Goal: Task Accomplishment & Management: Complete application form

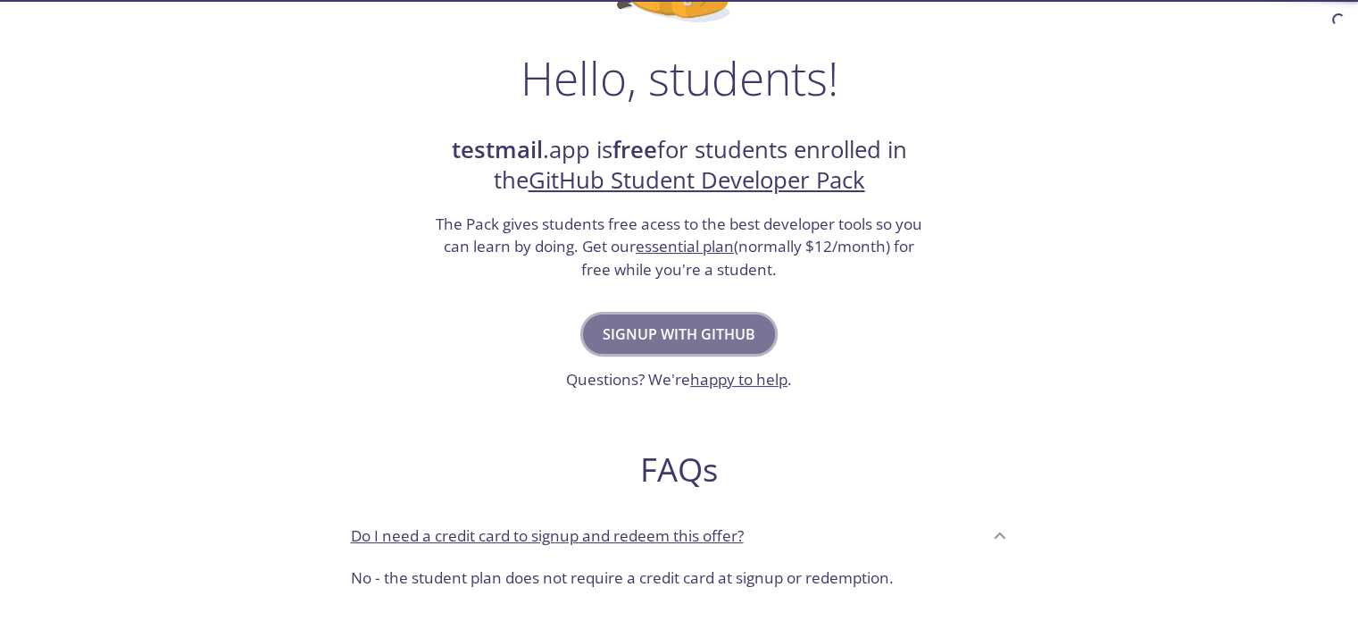
click at [663, 323] on span "Signup with GitHub" at bounding box center [679, 333] width 153 height 25
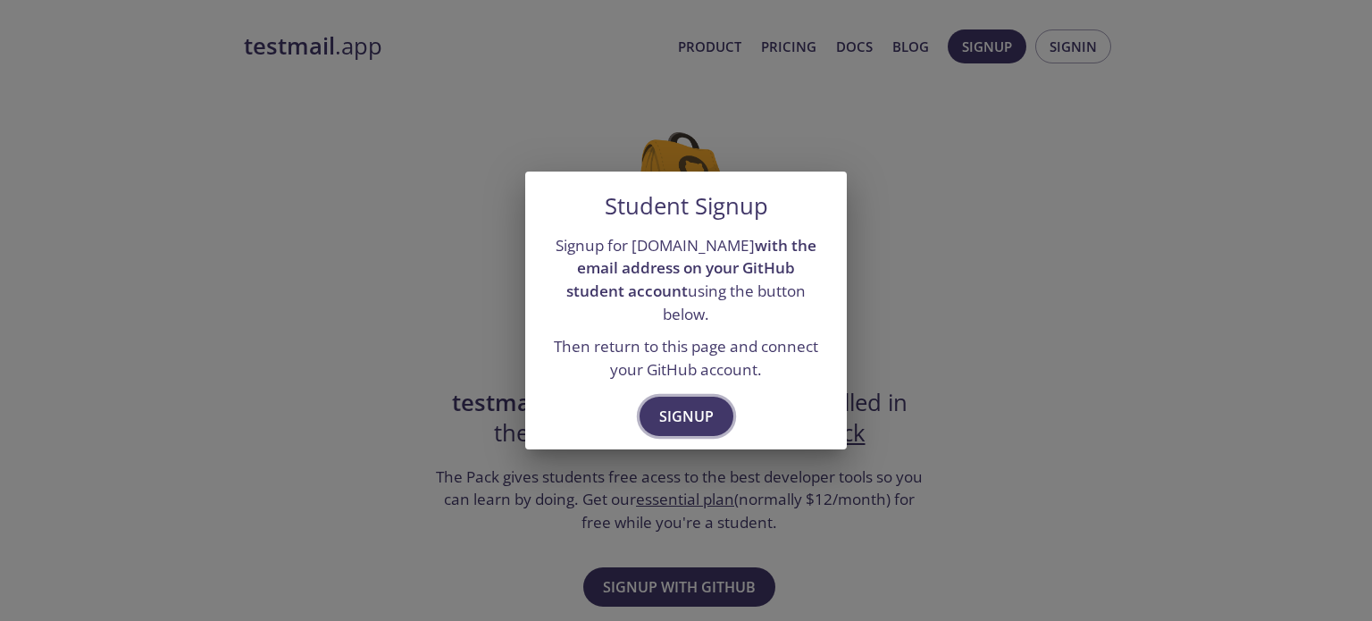
click at [696, 423] on button "Signup" at bounding box center [686, 415] width 94 height 39
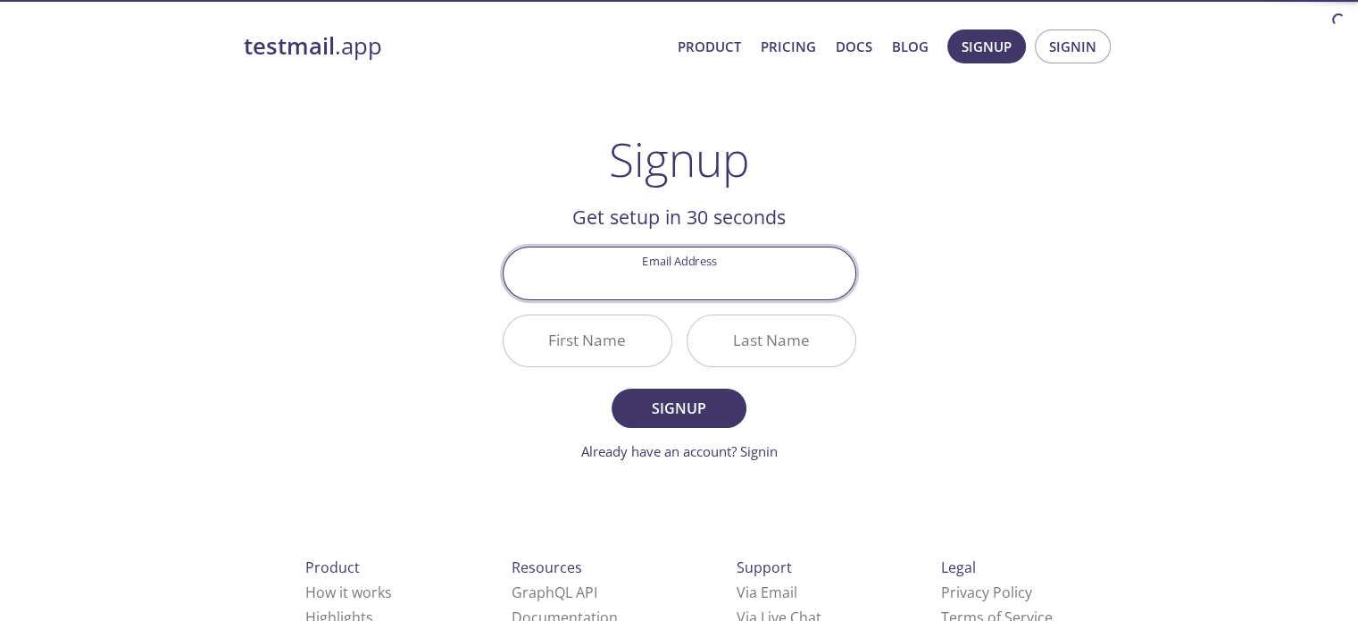
click at [719, 271] on input "Email Address" at bounding box center [680, 272] width 352 height 51
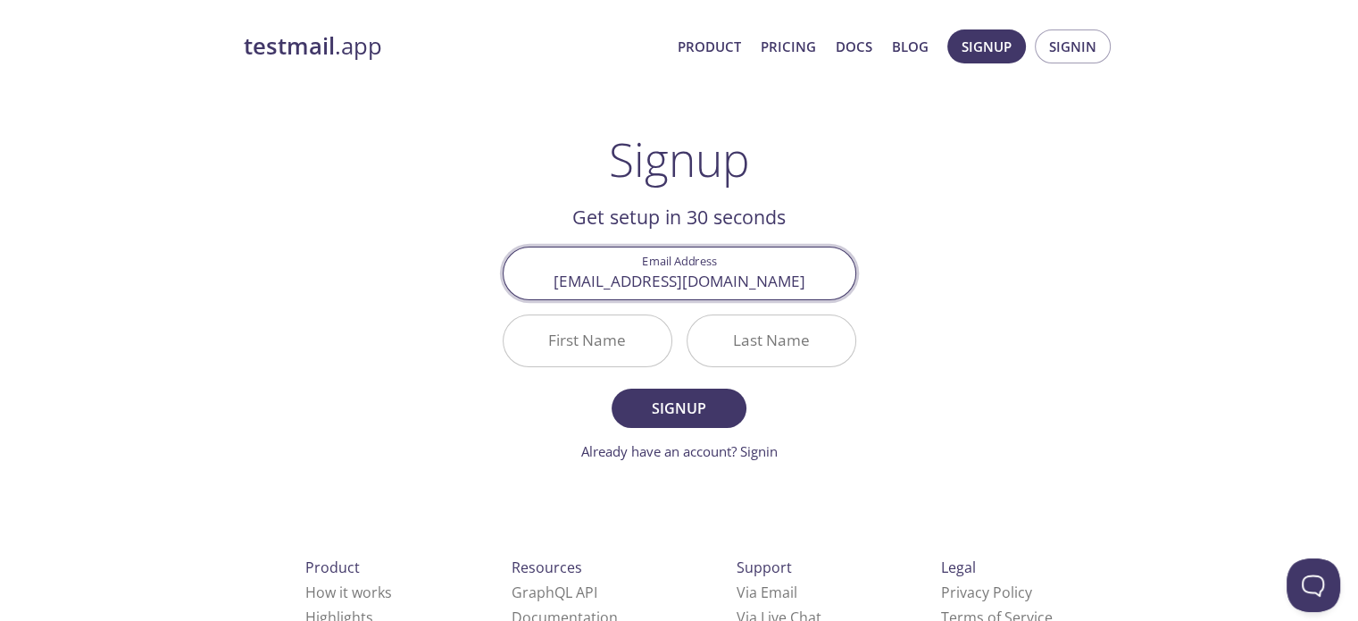
type input "[EMAIL_ADDRESS][DOMAIN_NAME]"
click at [607, 367] on div "First Name" at bounding box center [588, 340] width 184 height 67
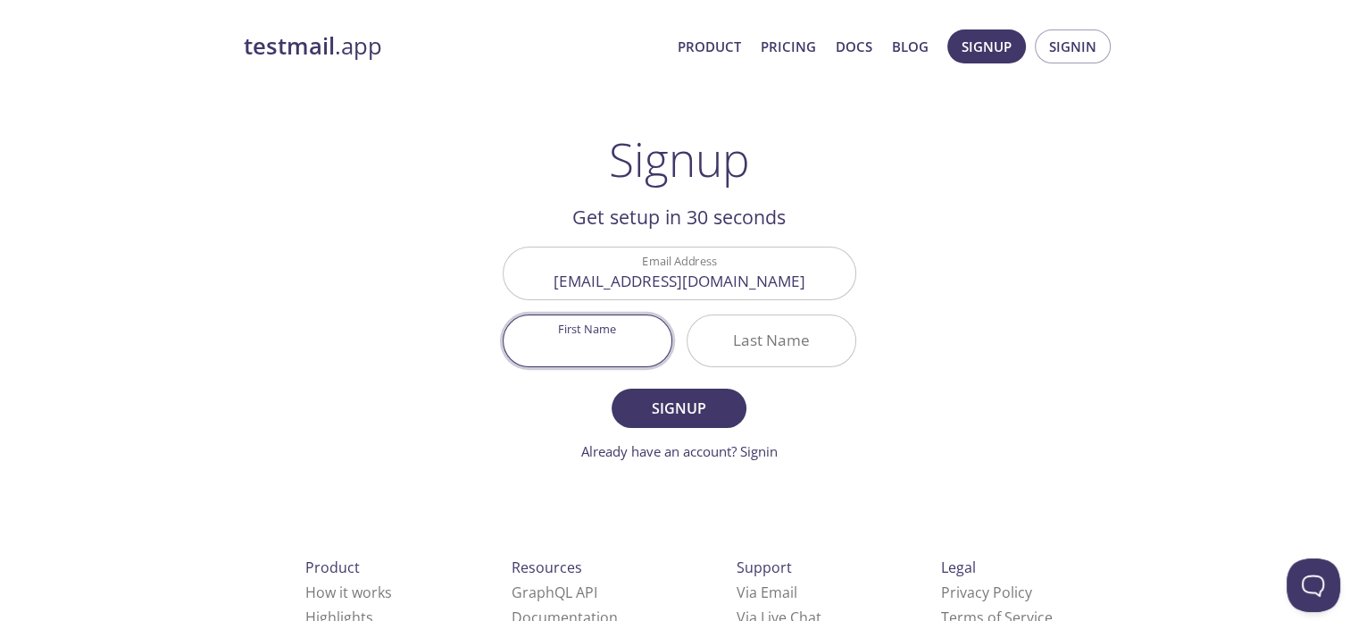
click at [608, 356] on input "First Name" at bounding box center [588, 340] width 168 height 51
type input "[PERSON_NAME]"
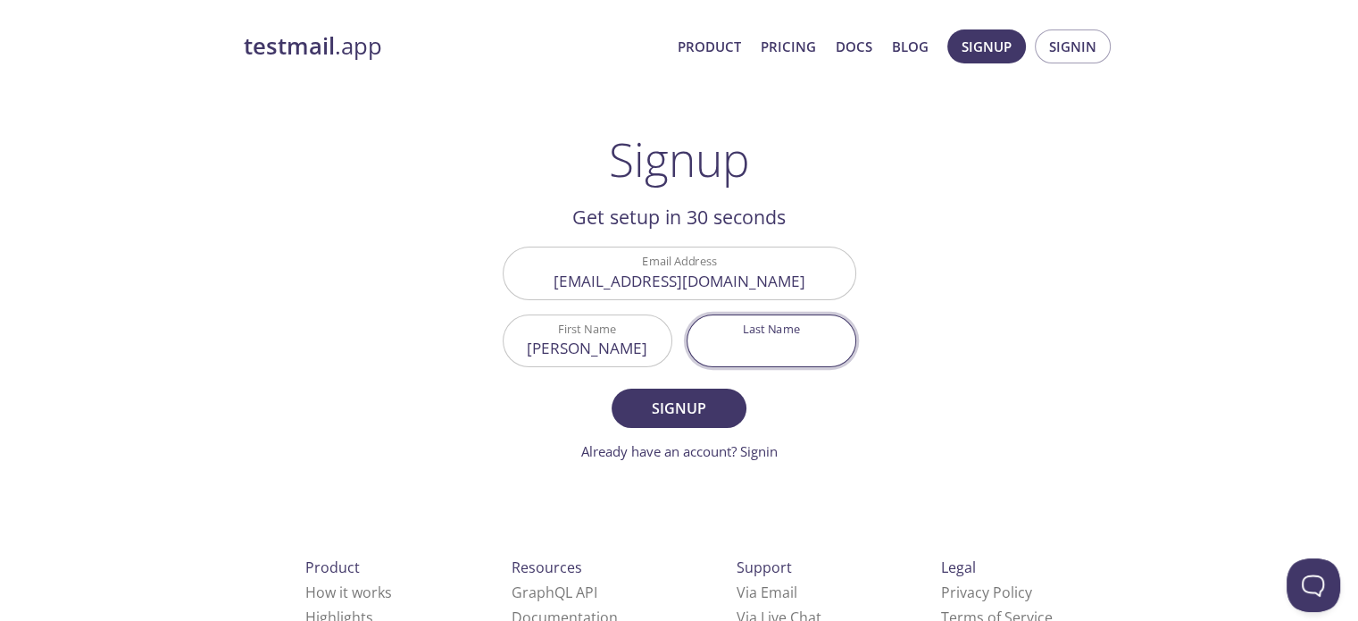
click at [782, 358] on input "Last Name" at bounding box center [772, 340] width 168 height 51
type input "AGARWAL"
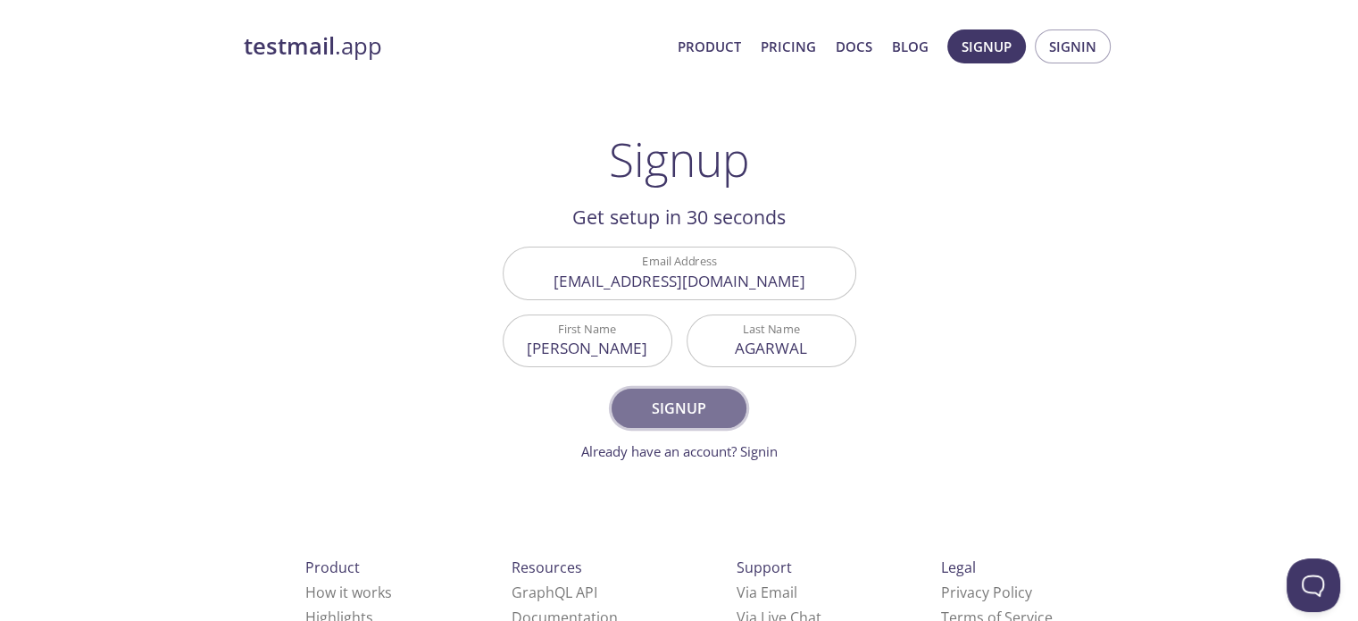
click at [694, 399] on span "Signup" at bounding box center [678, 408] width 95 height 25
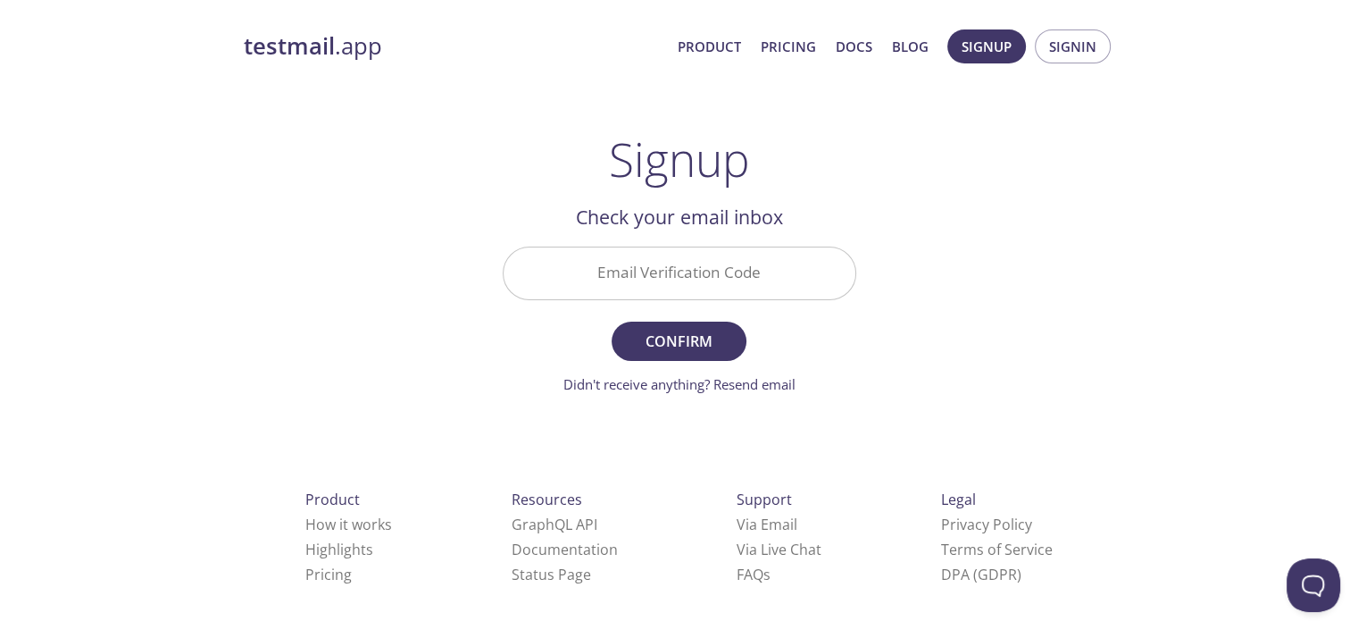
click at [626, 263] on input "Email Verification Code" at bounding box center [680, 272] width 352 height 51
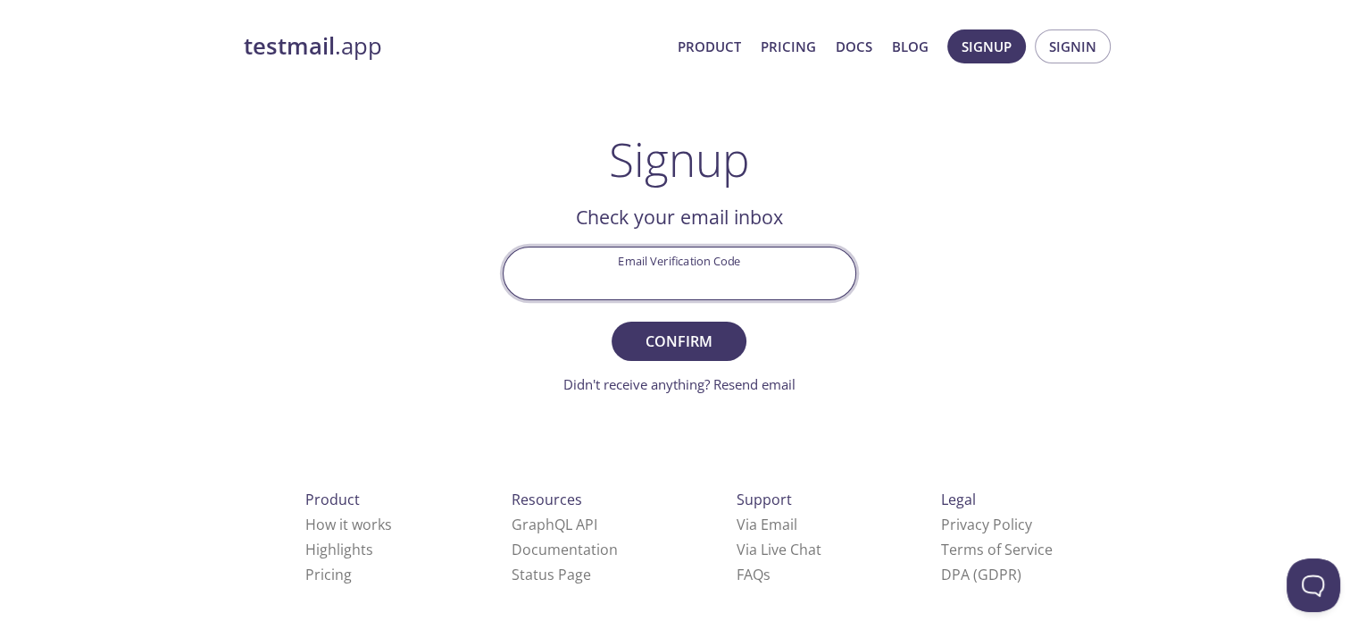
paste input "QXYSPW8"
type input "QXYSPW8"
click at [668, 341] on span "Confirm" at bounding box center [678, 341] width 95 height 25
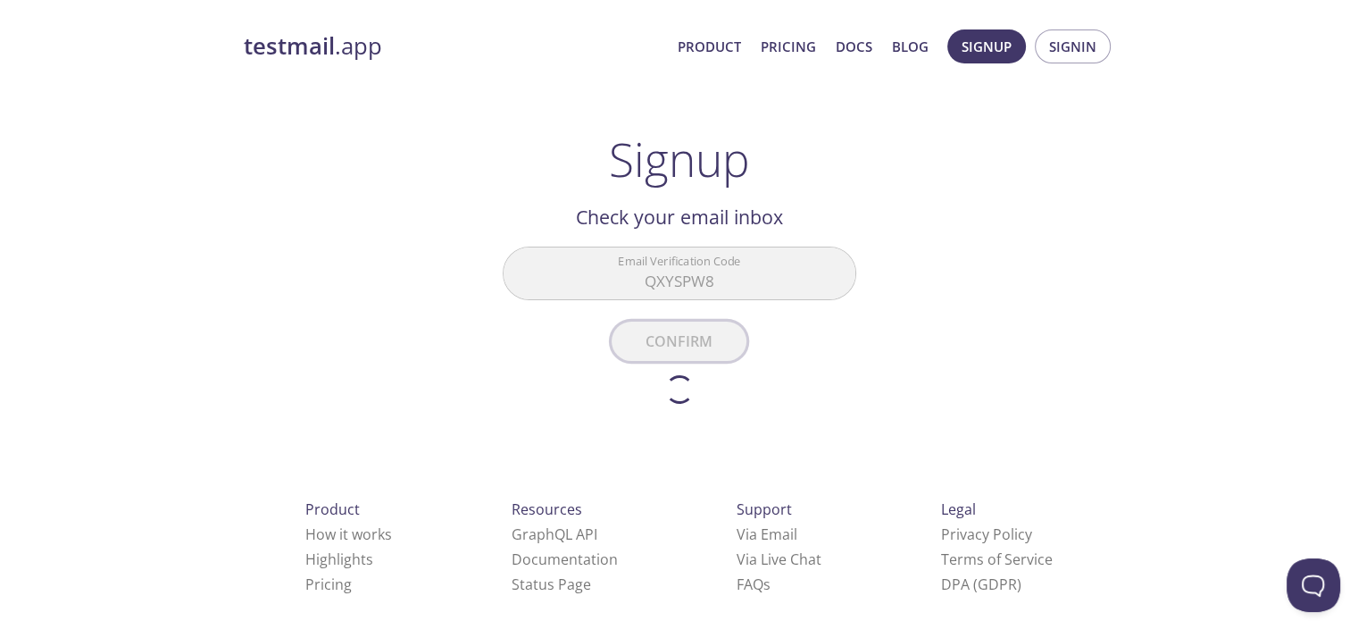
scroll to position [25, 0]
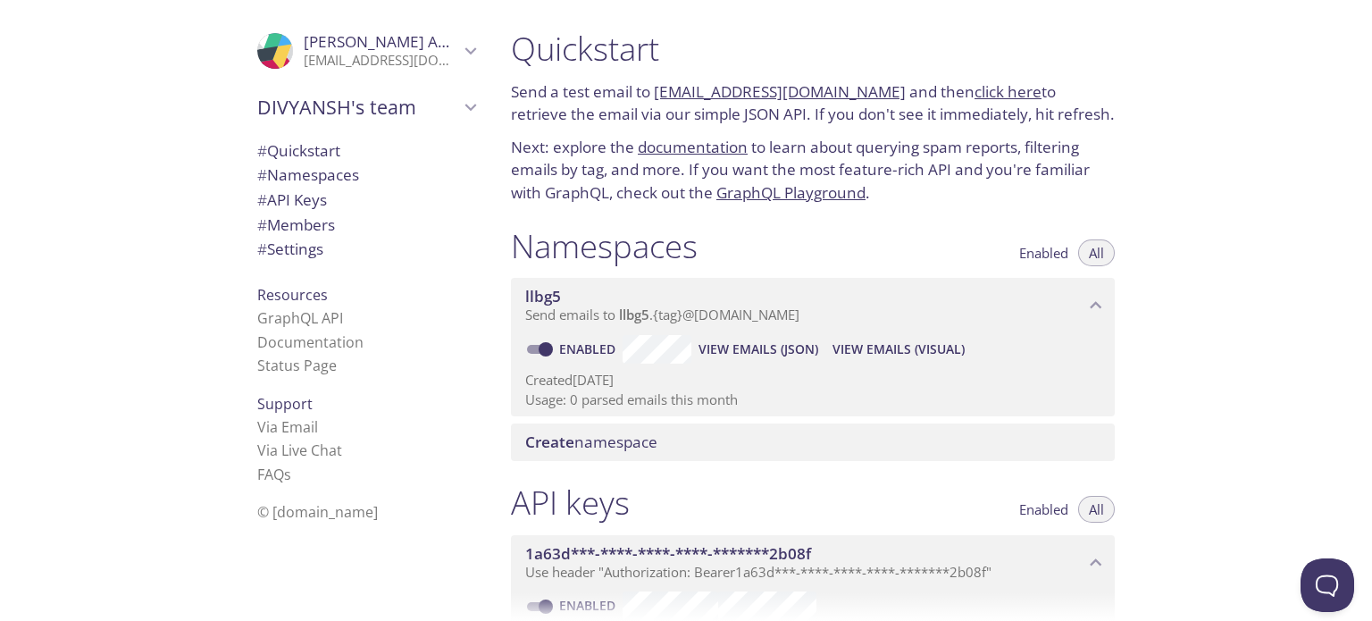
click at [304, 54] on p "[EMAIL_ADDRESS][DOMAIN_NAME]" at bounding box center [381, 61] width 155 height 18
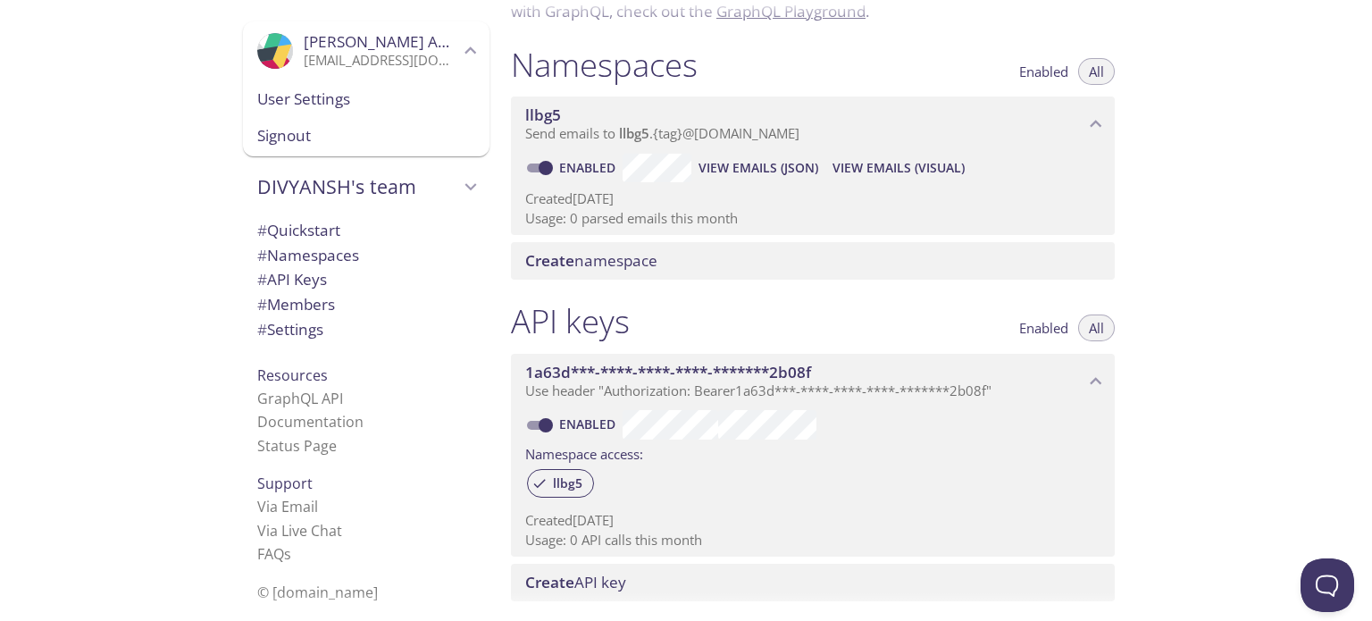
scroll to position [161, 0]
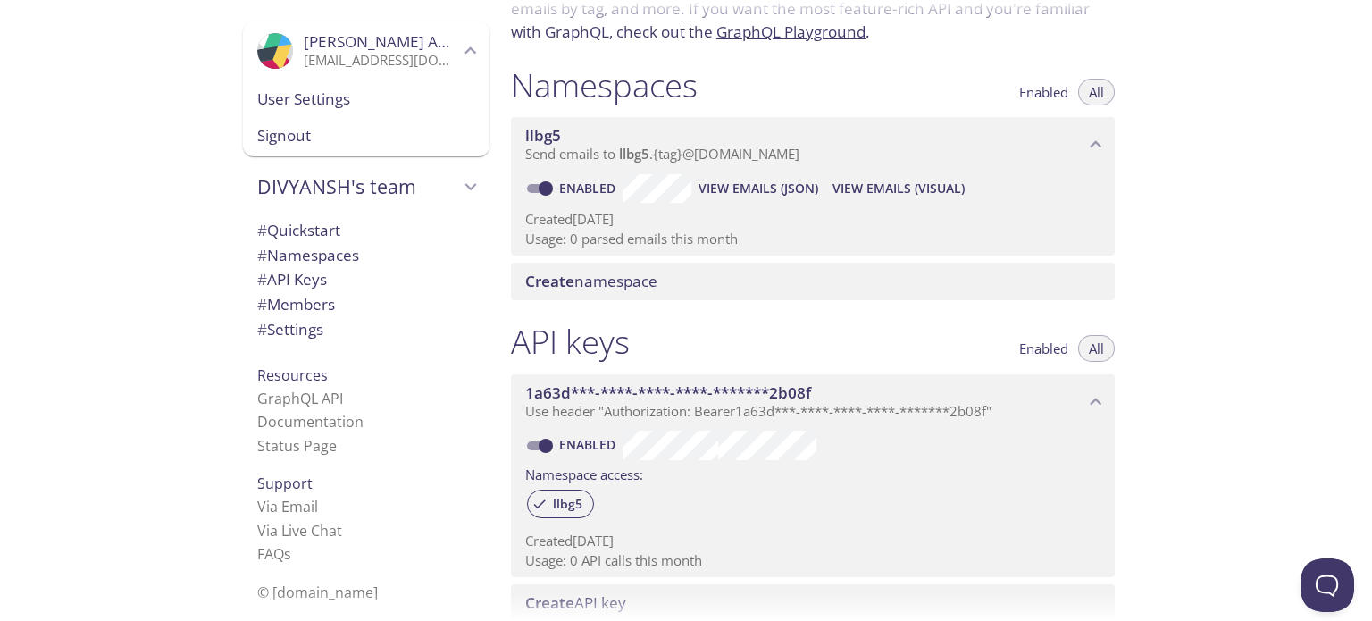
click at [671, 288] on span "Create namespace" at bounding box center [816, 281] width 582 height 20
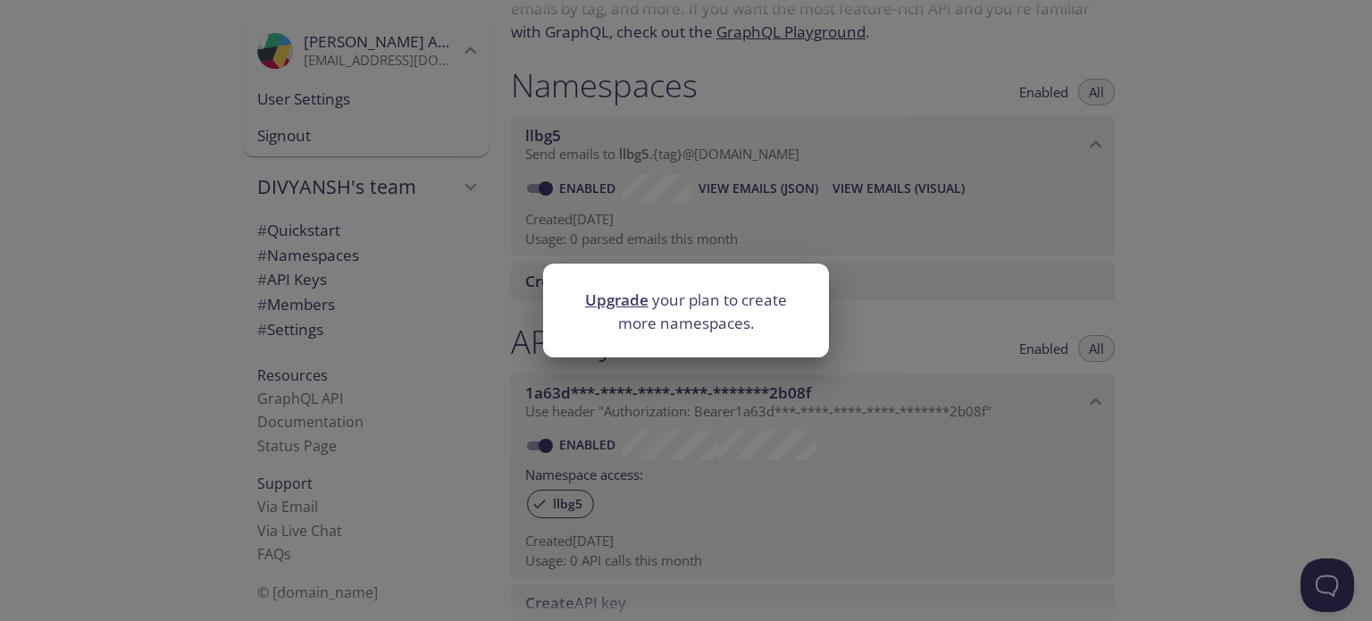
click at [914, 374] on div "Upgrade your plan to create more namespaces." at bounding box center [686, 310] width 1372 height 621
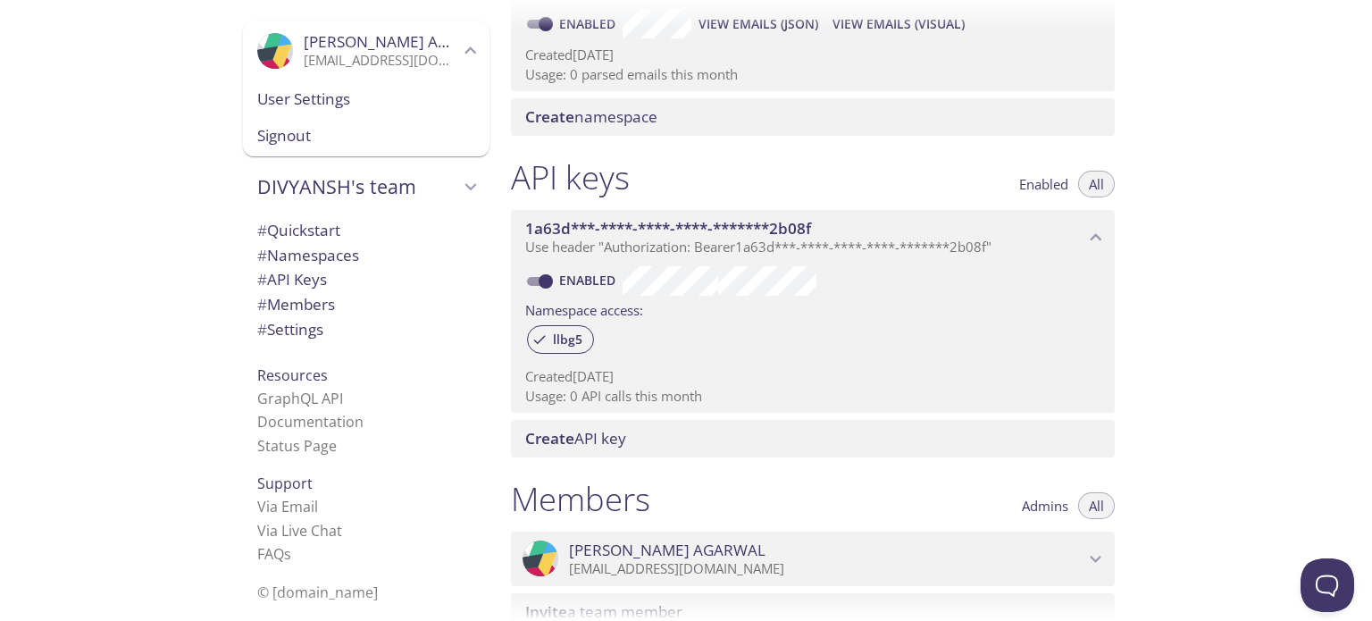
scroll to position [0, 0]
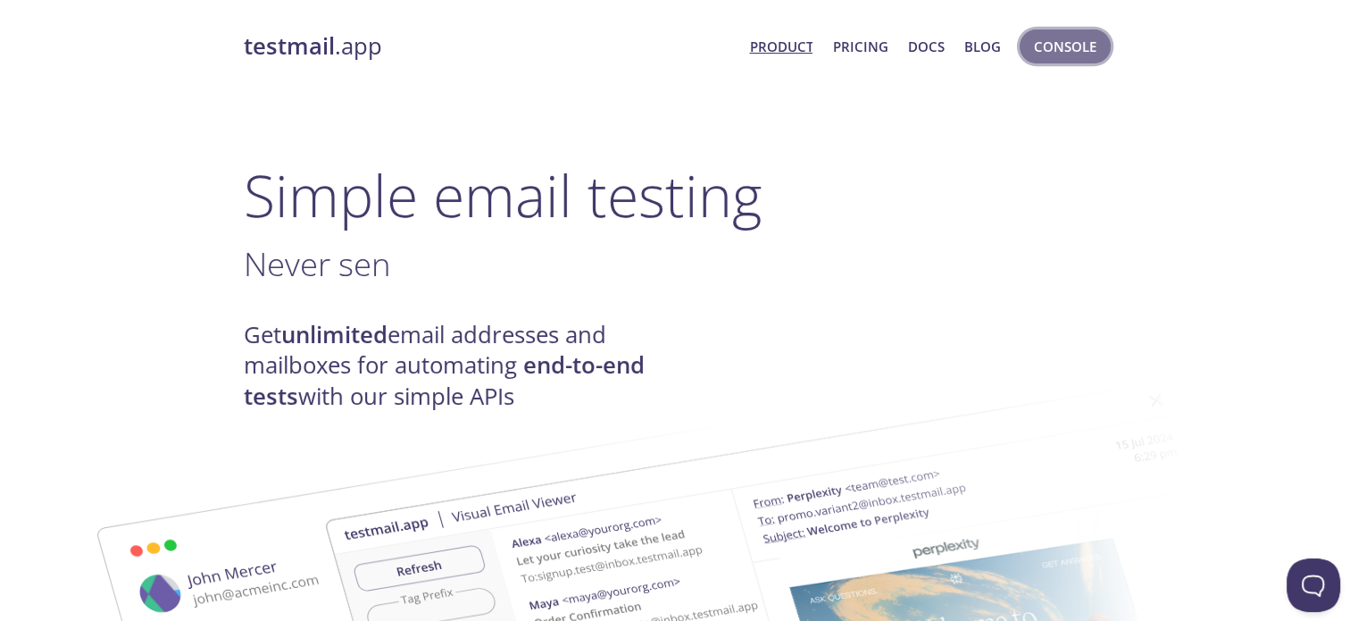
click at [1079, 49] on span "Console" at bounding box center [1065, 46] width 63 height 23
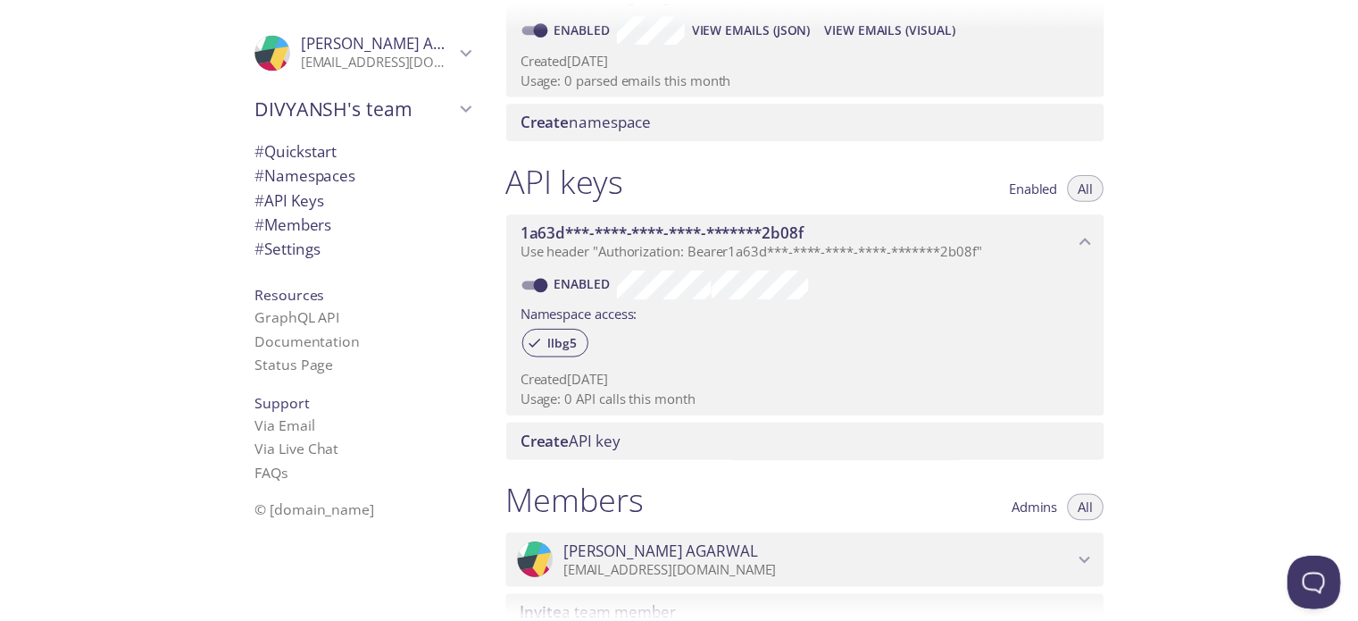
scroll to position [325, 0]
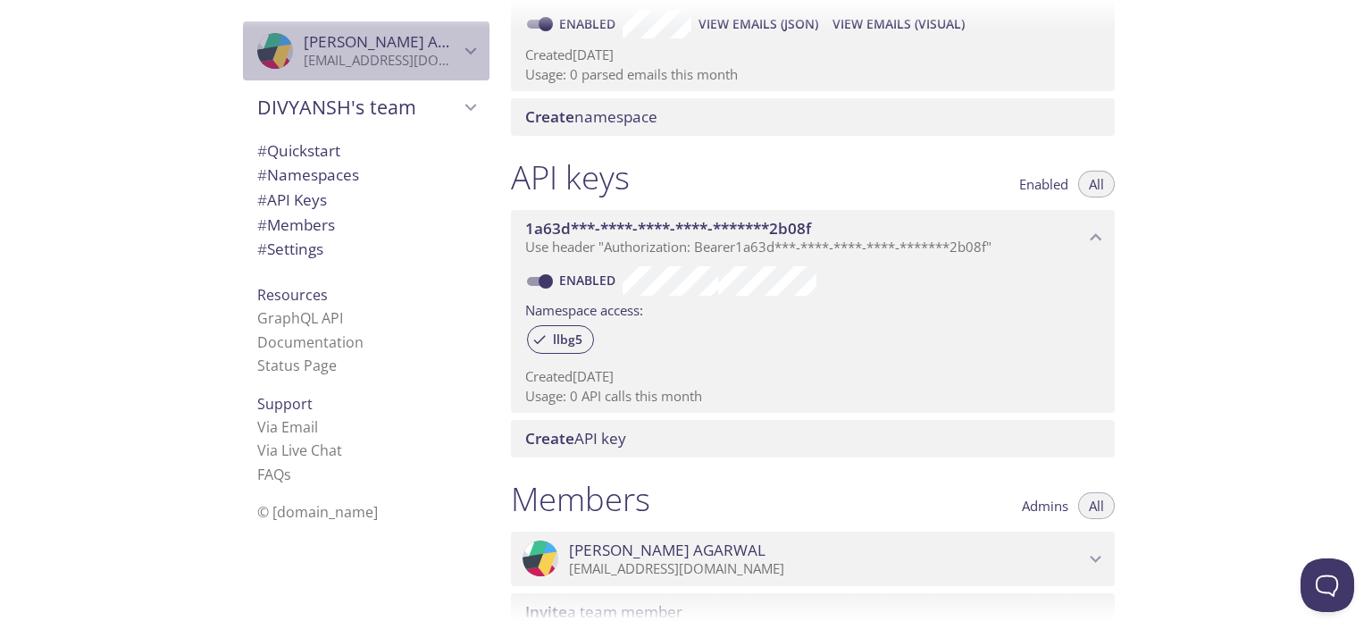
click at [459, 53] on icon "DIVYANSH AGARWAL" at bounding box center [470, 50] width 23 height 23
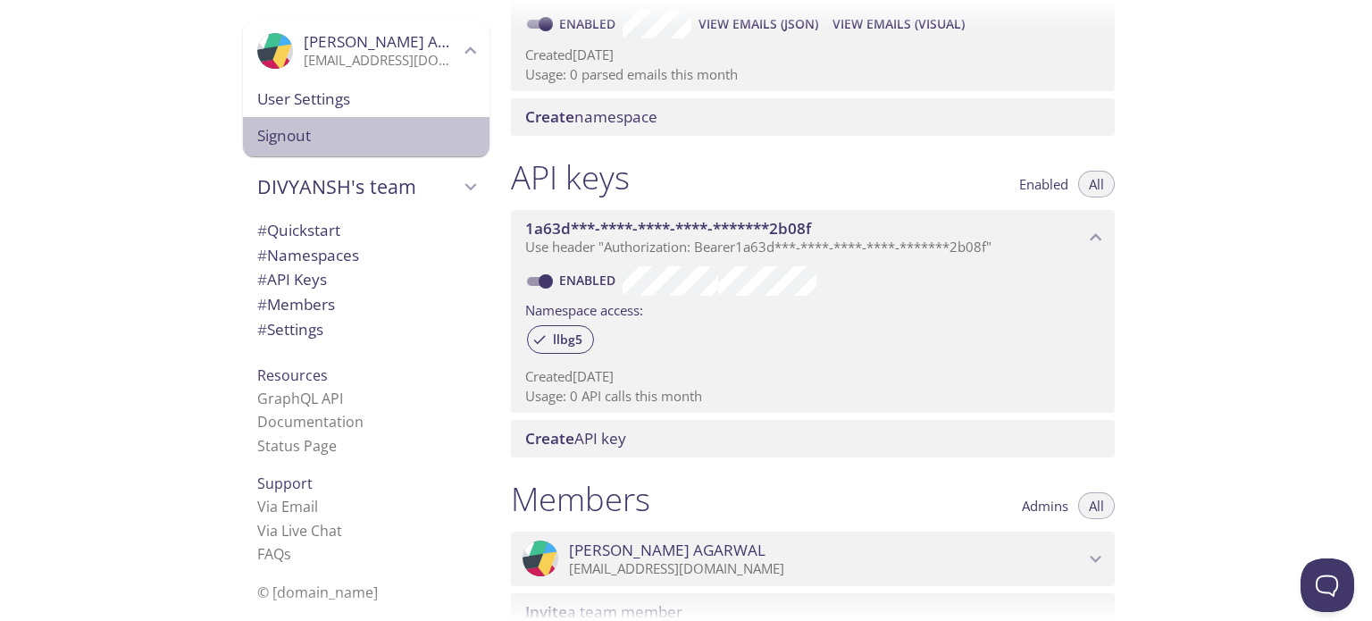
click at [262, 129] on span "Signout" at bounding box center [366, 135] width 218 height 23
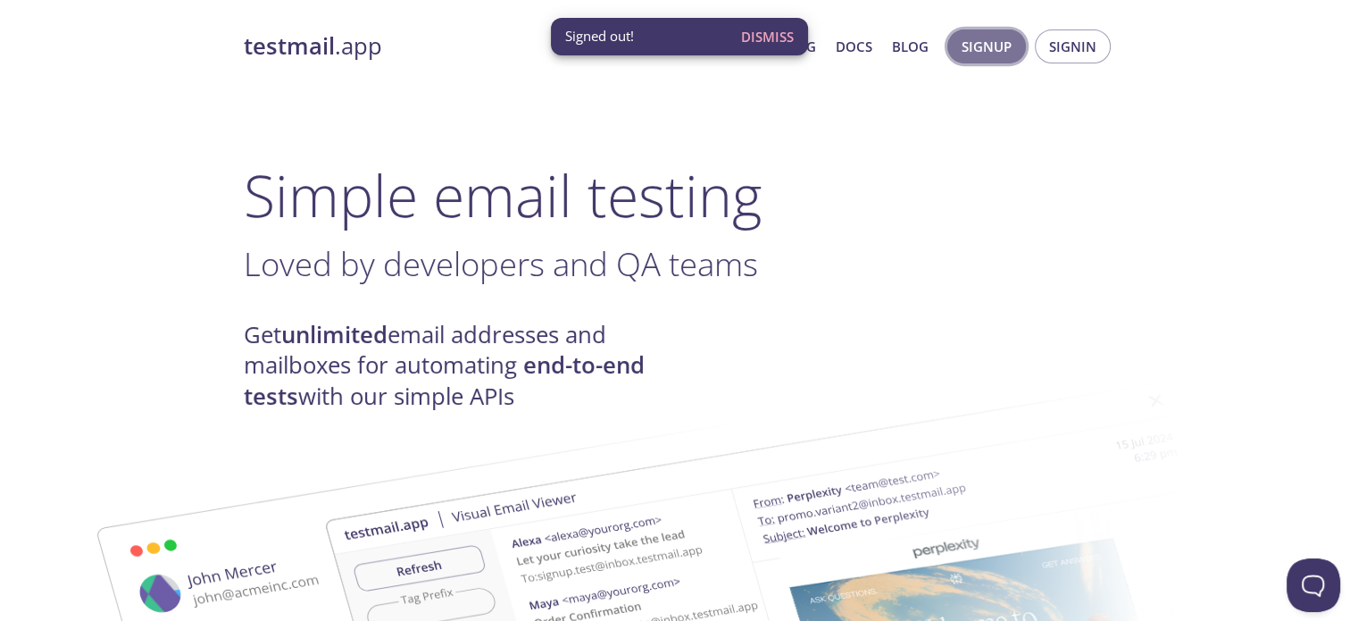
click at [960, 44] on button "Signup" at bounding box center [986, 46] width 79 height 34
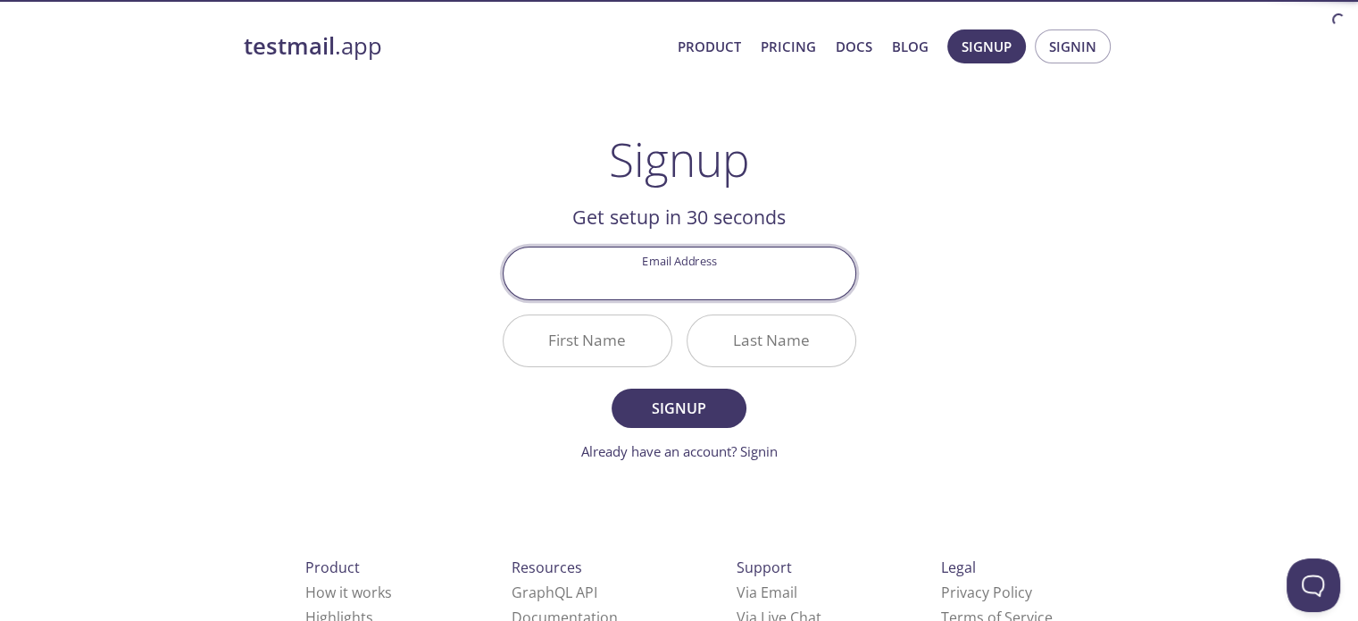
click at [647, 268] on input "Email Address" at bounding box center [680, 272] width 352 height 51
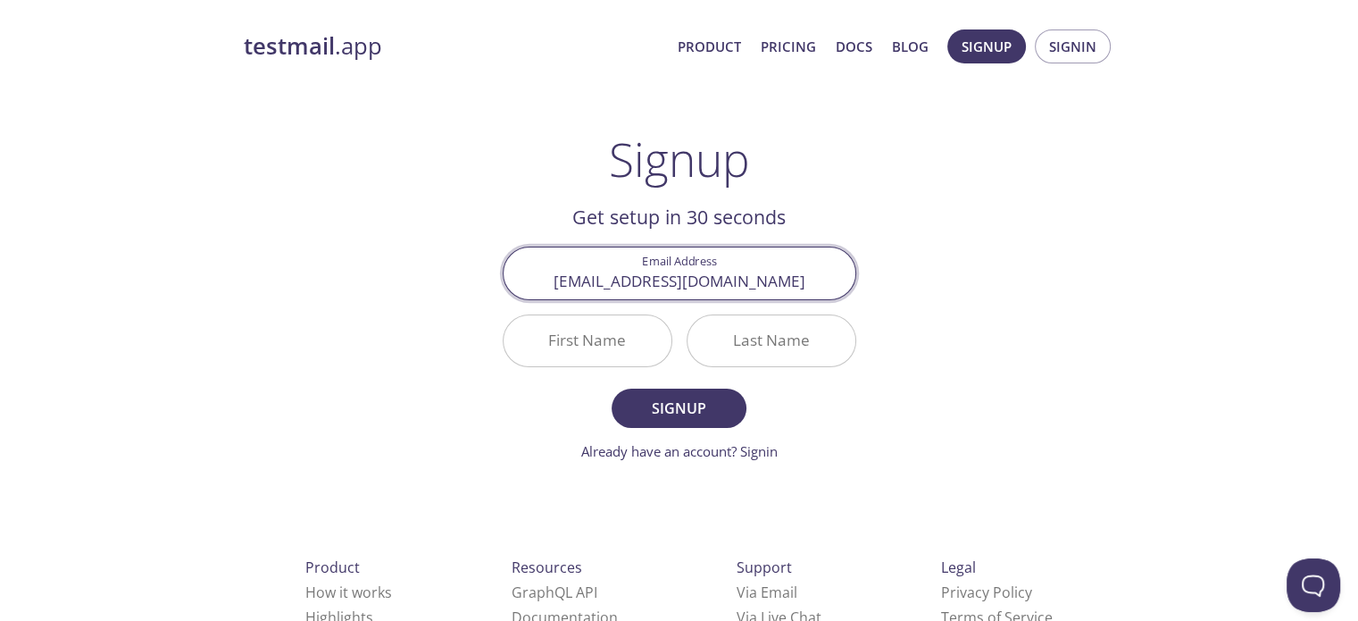
type input "hq@nie.rf.gd"
click at [627, 329] on input "First Name" at bounding box center [588, 340] width 168 height 51
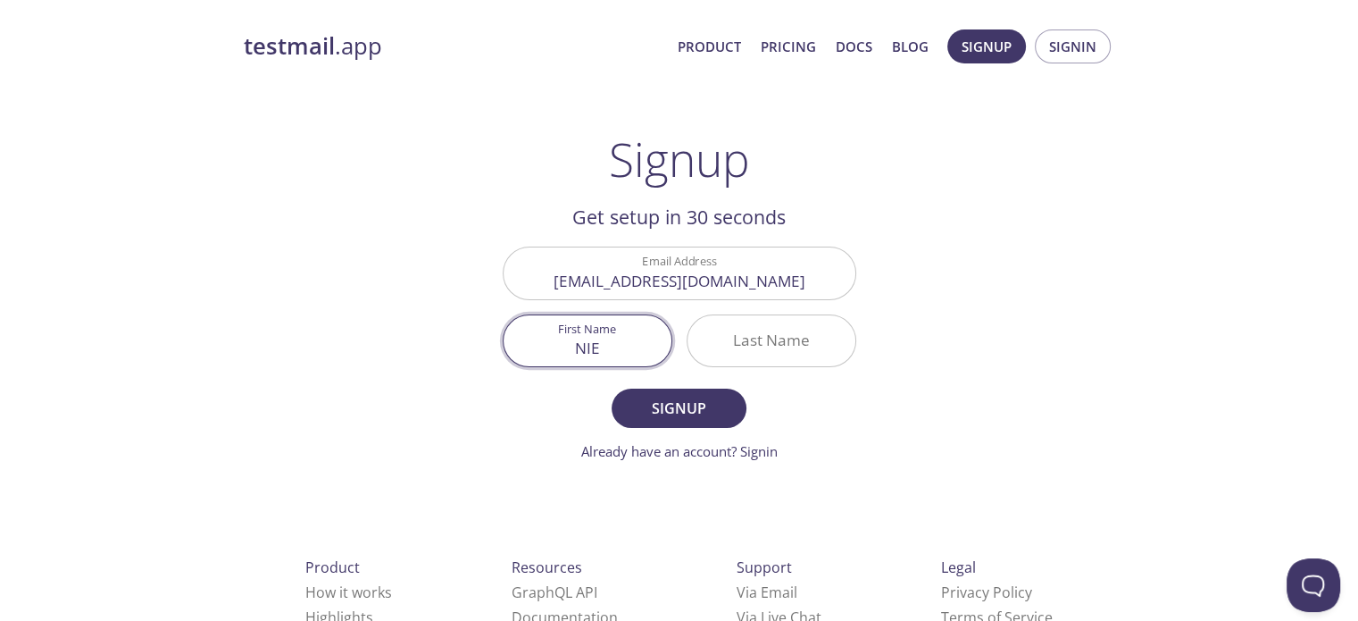
type input "NIE"
click at [735, 346] on input "Last Name" at bounding box center [772, 340] width 168 height 51
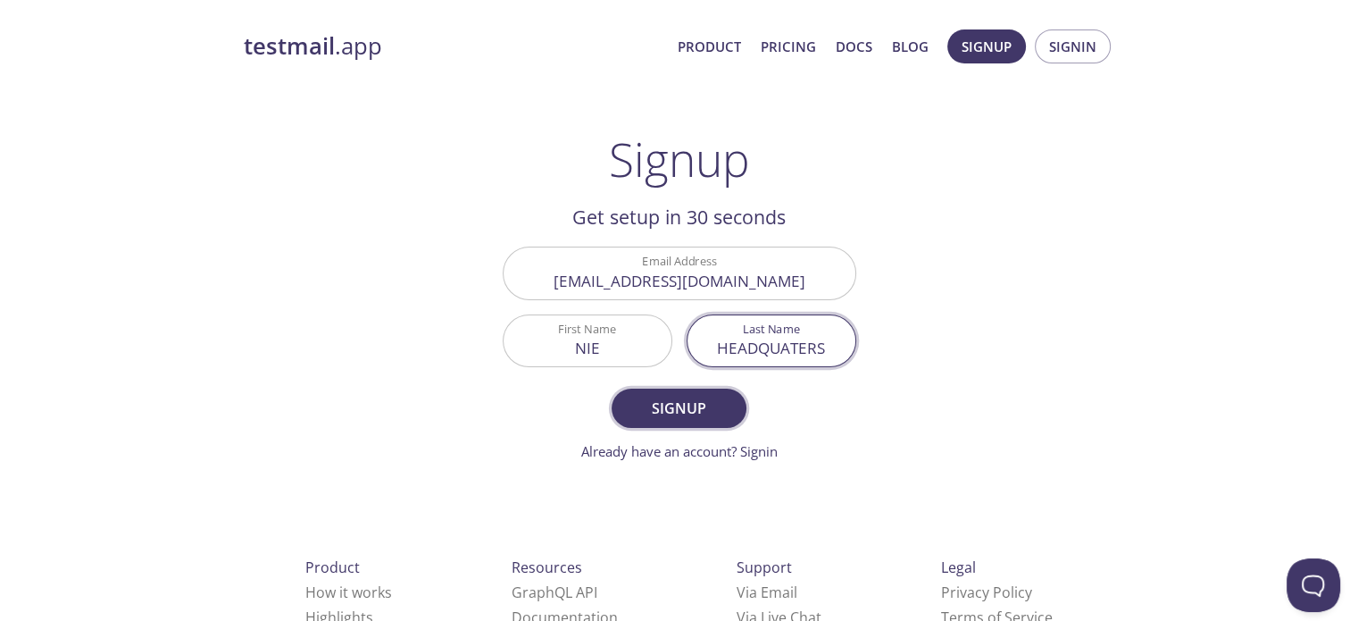
type input "HEADQUATERS"
click at [707, 393] on button "Signup" at bounding box center [679, 407] width 134 height 39
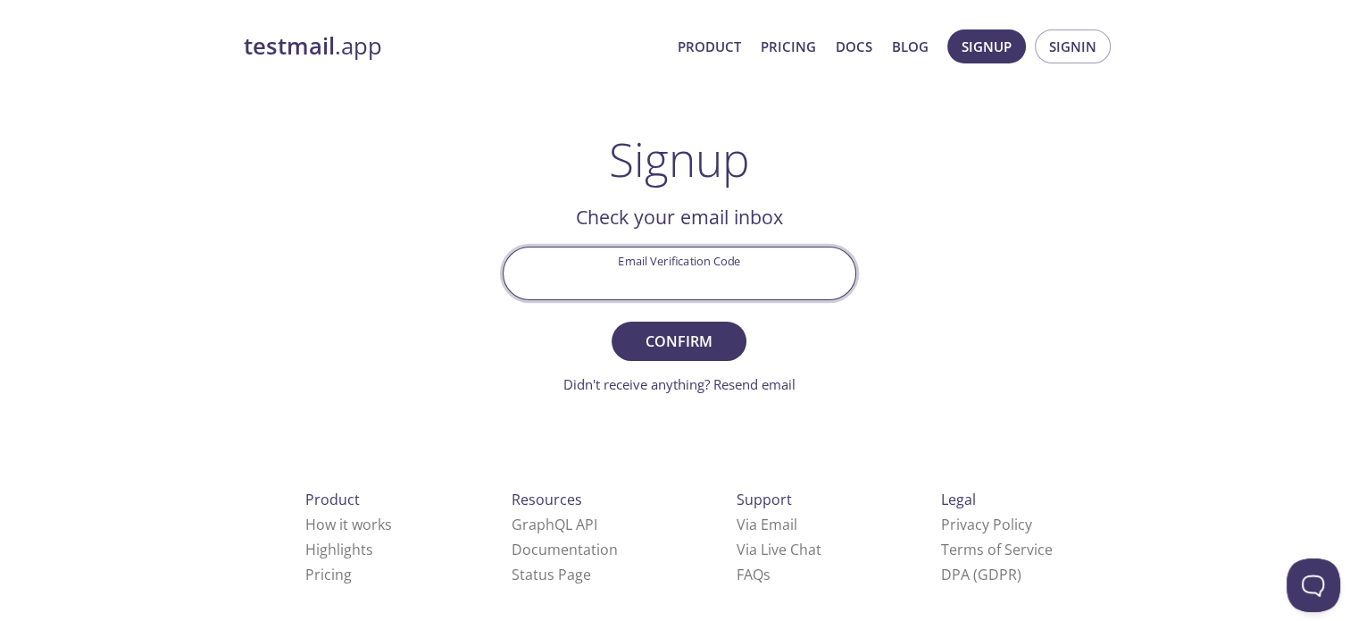
click at [661, 258] on input "Email Verification Code" at bounding box center [680, 272] width 352 height 51
paste input "34SLW4M"
type input "34SLW4M"
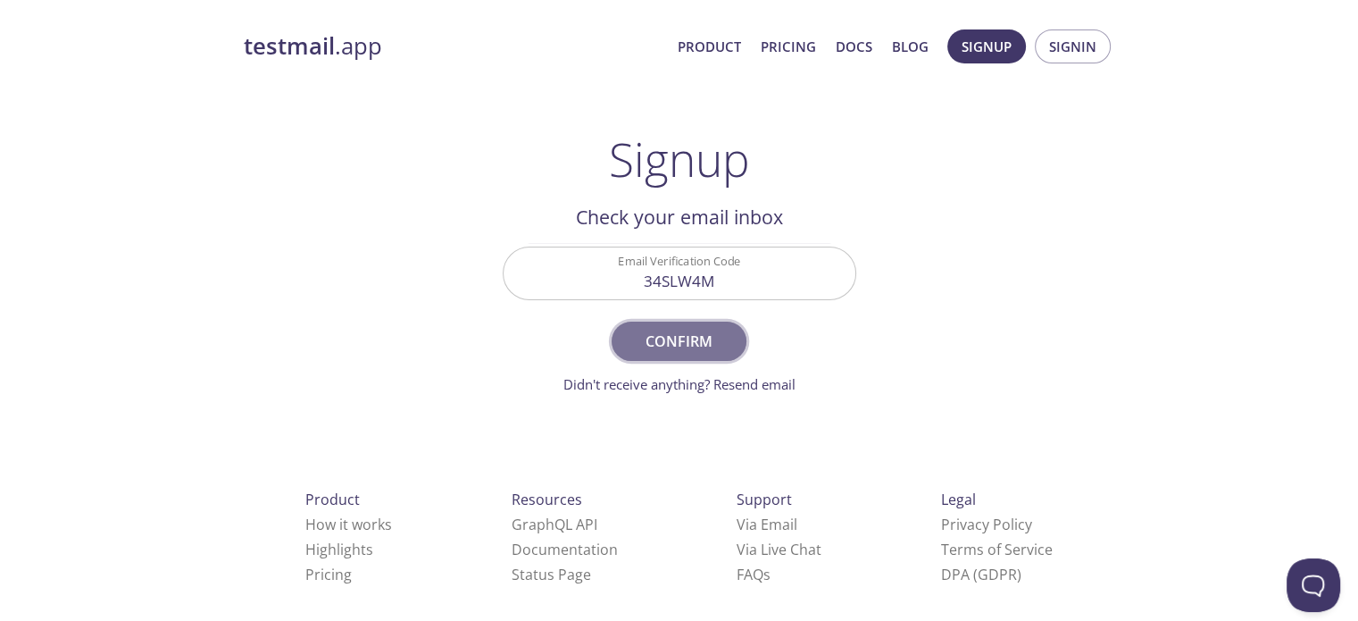
click at [697, 342] on span "Confirm" at bounding box center [678, 341] width 95 height 25
